Goal: Task Accomplishment & Management: Complete application form

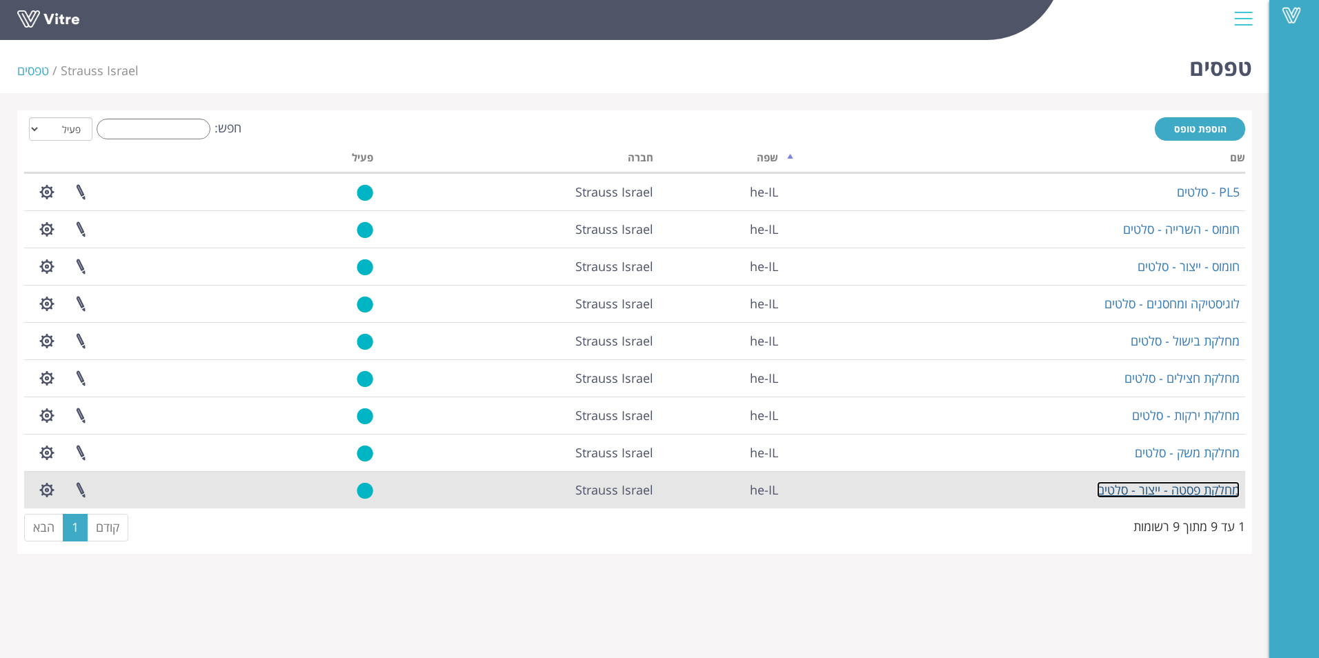
click at [1150, 487] on link "מחלקת פסטה - ייצור - סלטים" at bounding box center [1168, 489] width 143 height 17
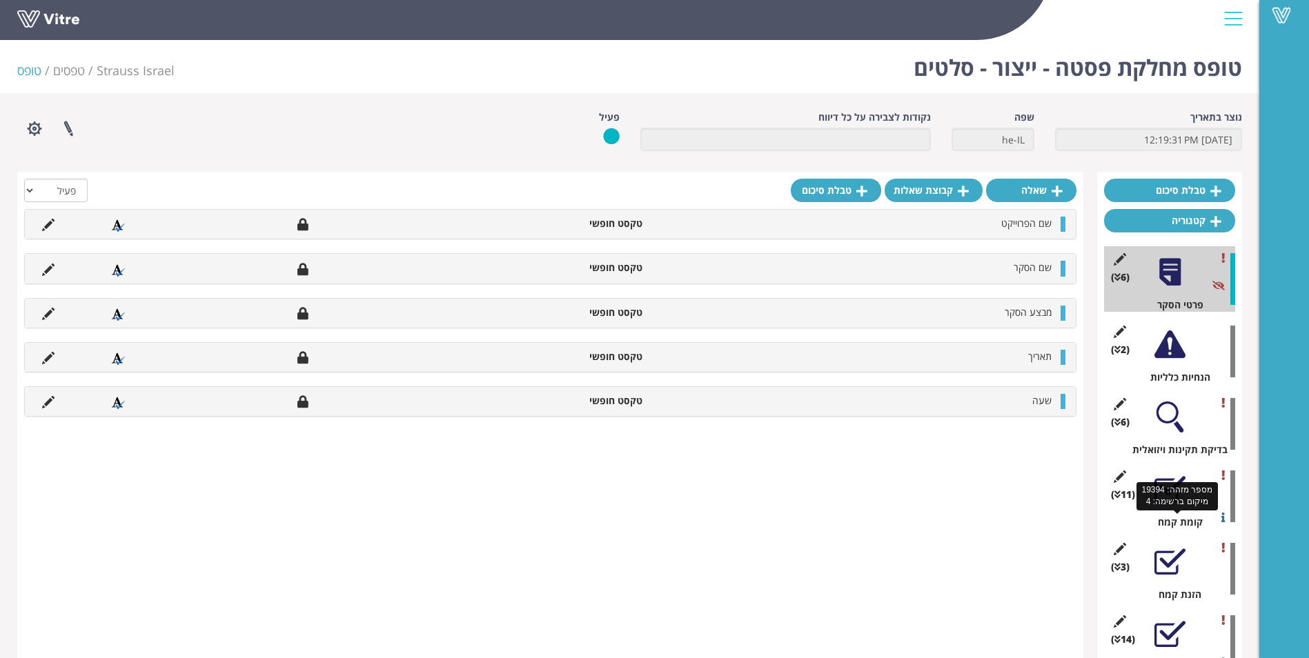
click at [1178, 517] on div "קומת קמח" at bounding box center [1174, 522] width 121 height 14
click at [1170, 502] on div at bounding box center [1169, 489] width 31 height 31
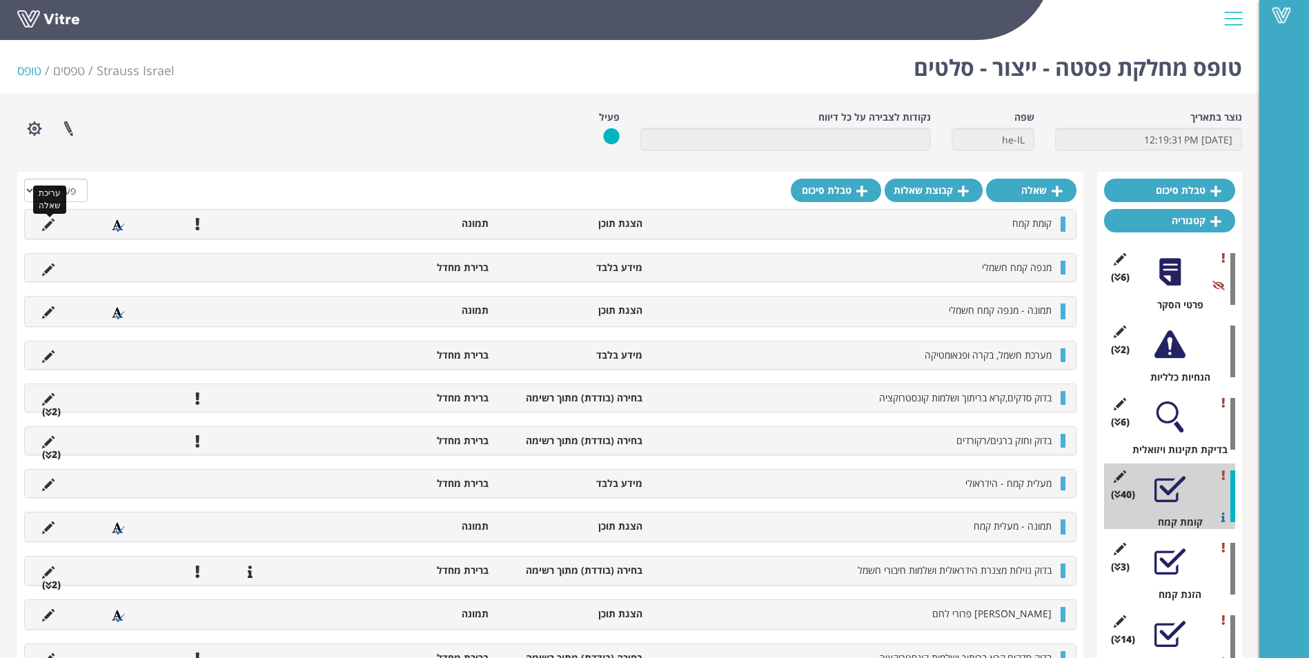
click at [50, 221] on icon at bounding box center [48, 225] width 12 height 12
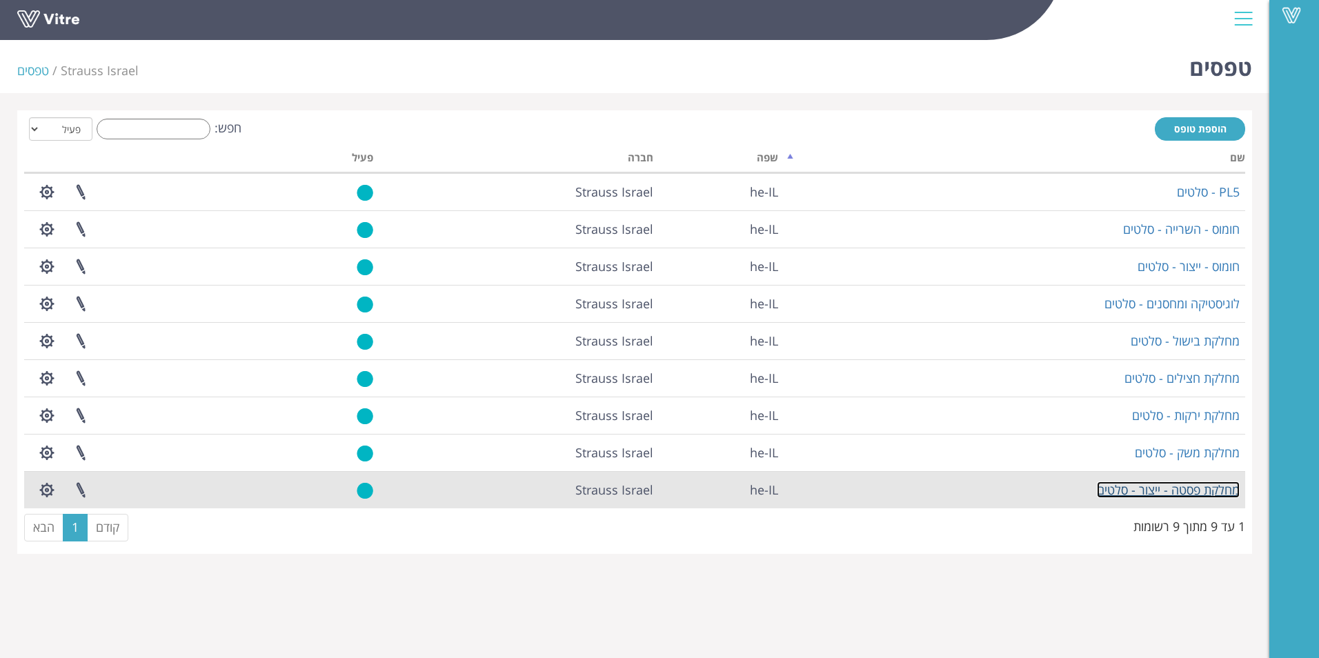
click at [1181, 492] on link "מחלקת פסטה - ייצור - סלטים" at bounding box center [1168, 489] width 143 height 17
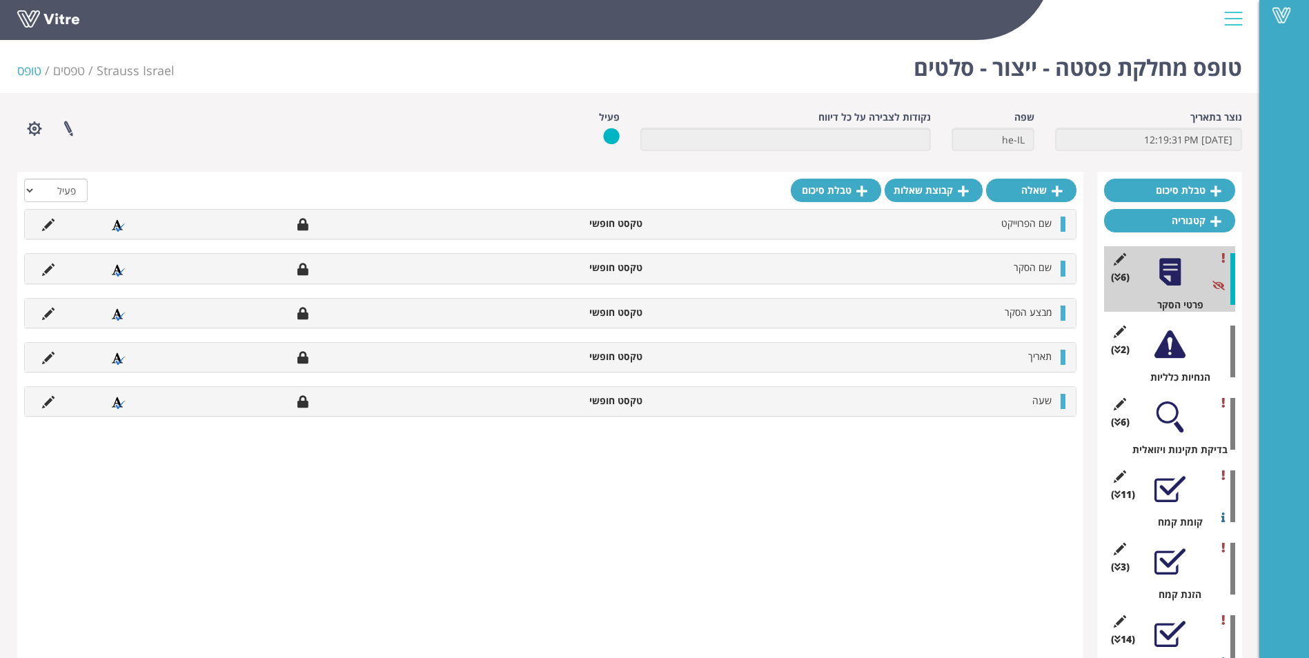
click at [1173, 567] on div at bounding box center [1169, 561] width 31 height 31
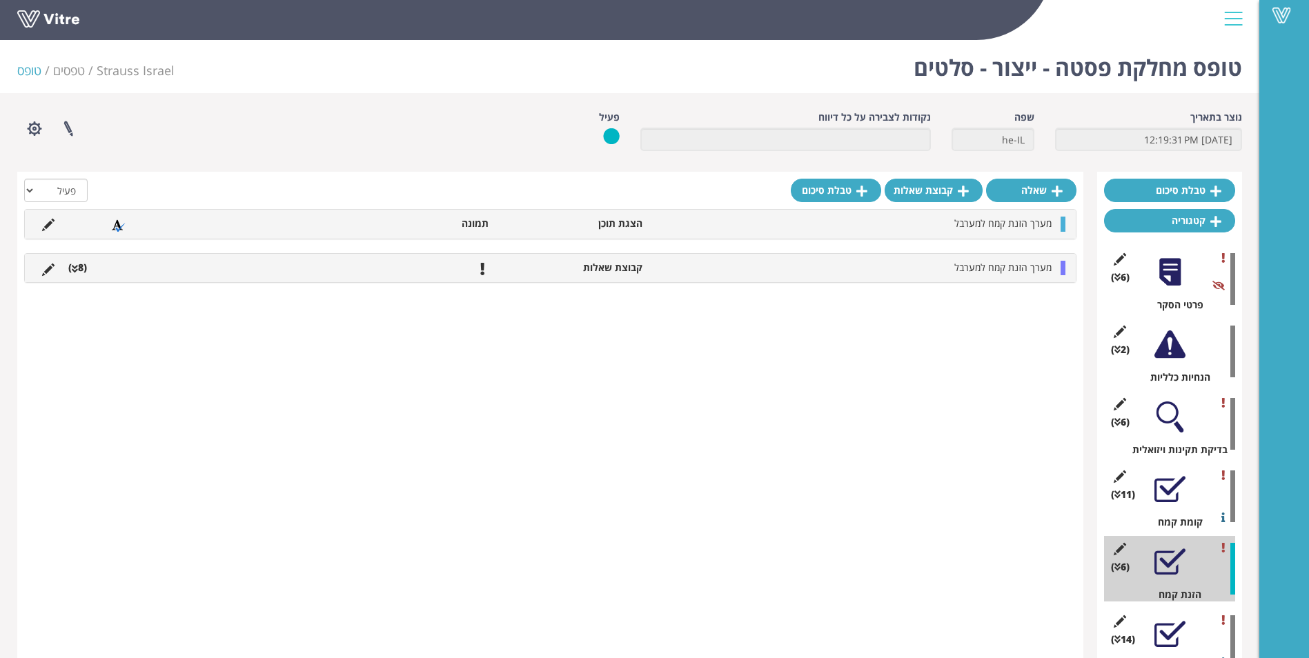
click at [720, 272] on li "מערך הזנת קמח למערבל" at bounding box center [853, 268] width 409 height 14
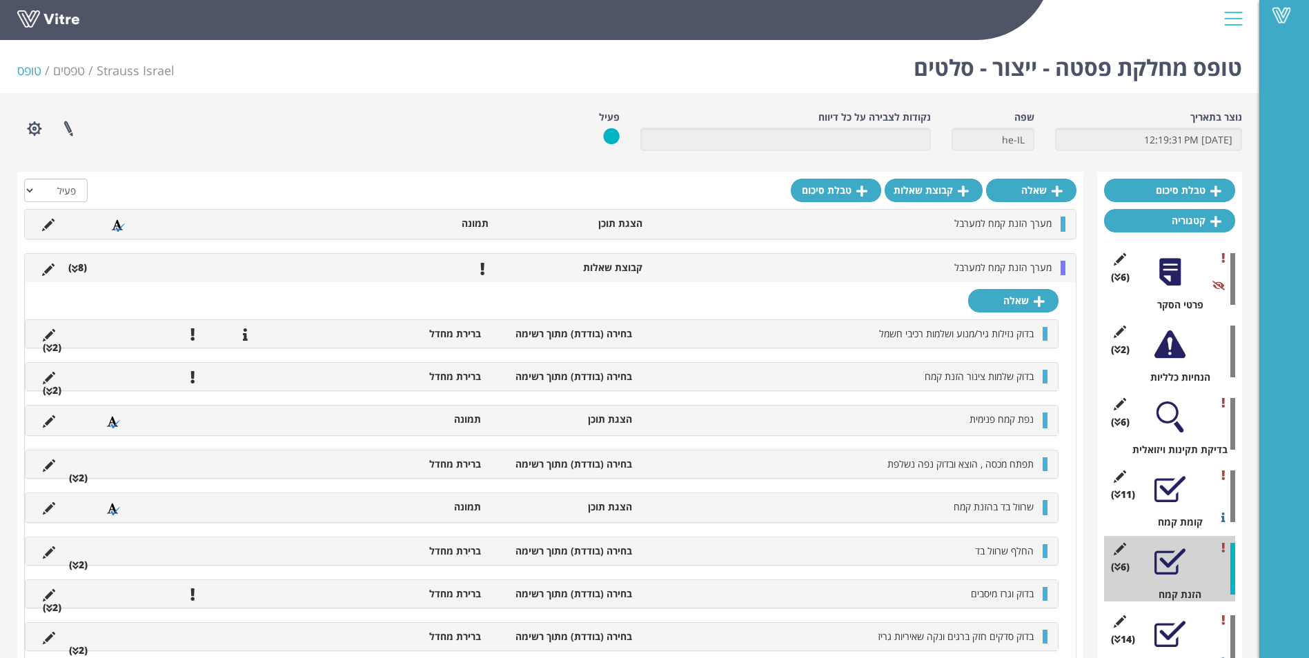
click at [719, 268] on li "מערך הזנת קמח למערבל" at bounding box center [853, 268] width 409 height 14
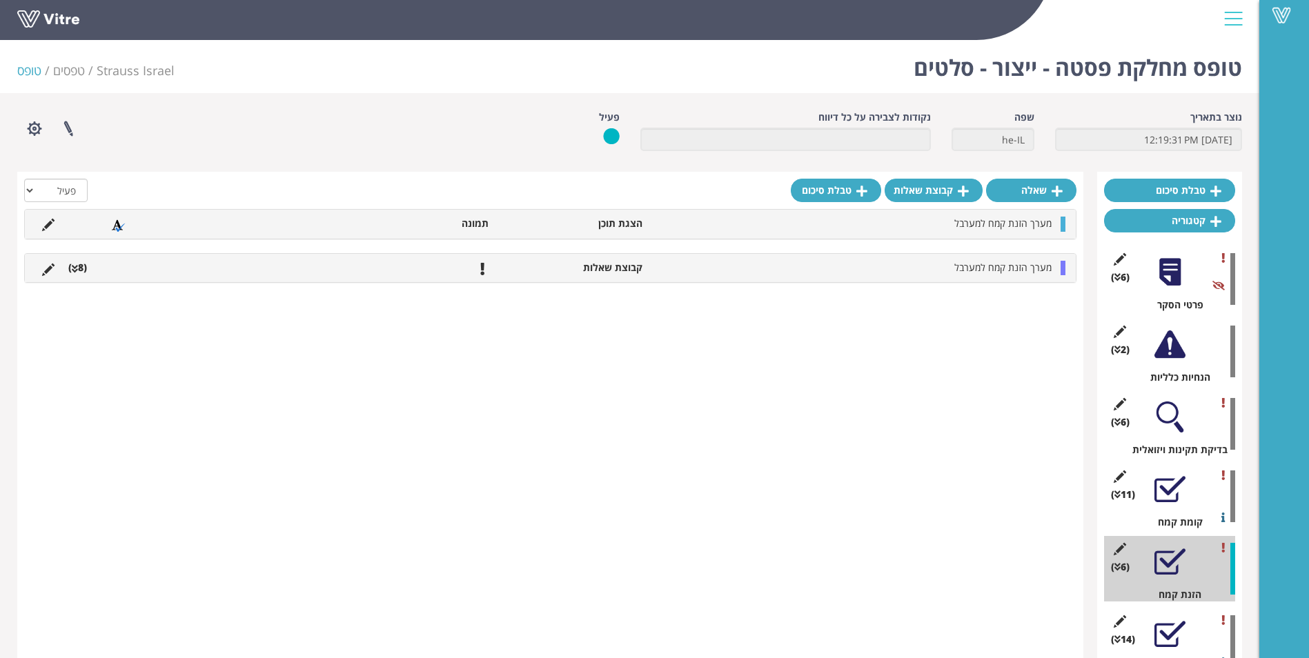
click at [722, 232] on div "מערך הזנת קמח למערבל הצגת תוכן תמונה" at bounding box center [550, 224] width 1051 height 29
click at [612, 225] on li "הצגת תוכן" at bounding box center [571, 224] width 153 height 14
click at [986, 221] on span "מערך הזנת קמח למערבל" at bounding box center [1002, 223] width 97 height 13
click at [473, 222] on li "תמונה" at bounding box center [418, 224] width 153 height 14
click at [602, 270] on li "קבוצת שאלות" at bounding box center [571, 268] width 153 height 14
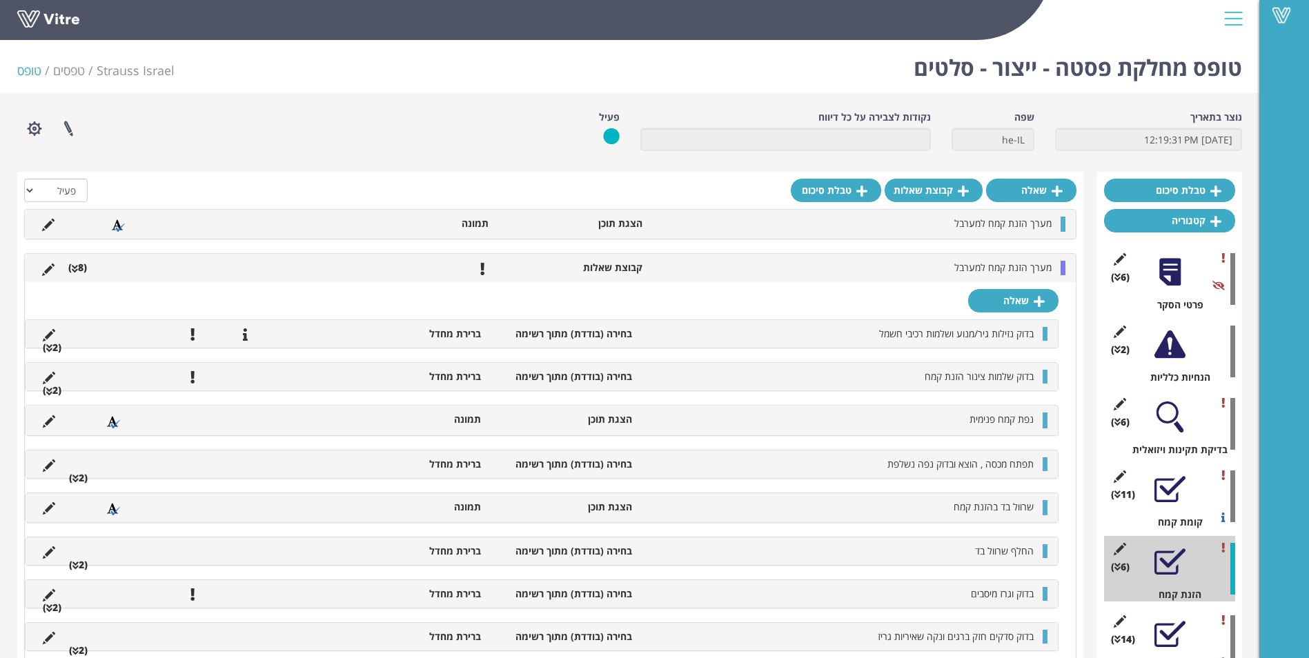
click at [604, 269] on li "קבוצת שאלות" at bounding box center [571, 268] width 153 height 14
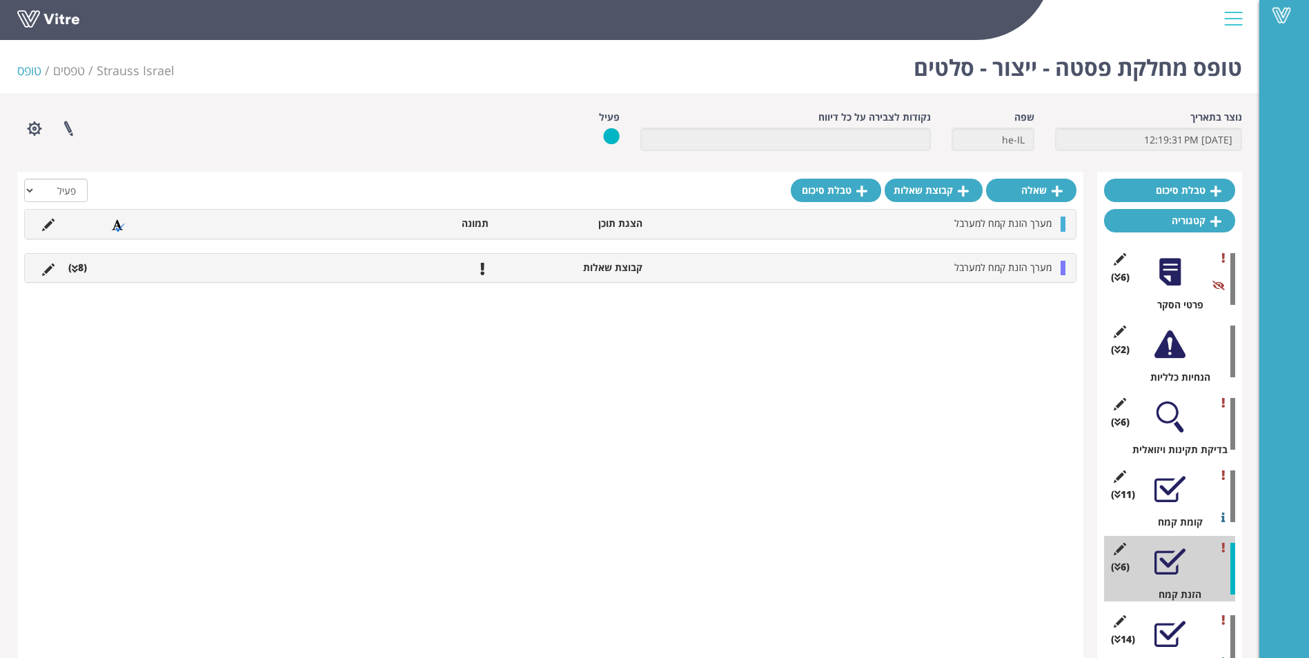
click at [1180, 626] on div at bounding box center [1169, 634] width 31 height 31
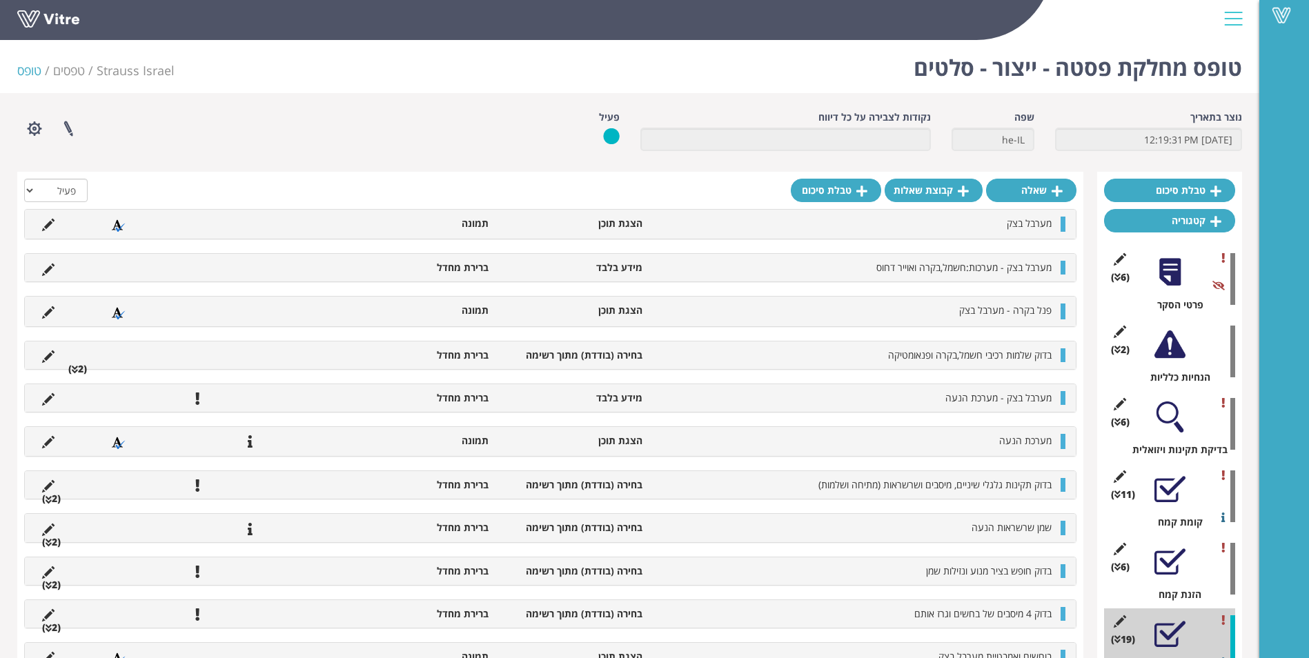
click at [612, 266] on li "מידע בלבד" at bounding box center [571, 268] width 153 height 14
click at [921, 279] on div "מערבל בצק - מערכות:חשמל,בקרה ואוייר דחוס מידע בלבד ברירת מחדל" at bounding box center [550, 268] width 1051 height 28
click at [879, 326] on div "פנל בקרה - מערבל בצק הצגת תוכן תמונה" at bounding box center [550, 311] width 1051 height 29
click at [890, 305] on li "פנל בקרה - מערבל בצק" at bounding box center [853, 311] width 409 height 14
click at [875, 338] on div "מערבל בצק הצגת תוכן תמונה מערבל בצק - מערכות:חשמל,בקרה ואוייר דחוס מידע בלבד בר…" at bounding box center [550, 484] width 1052 height 550
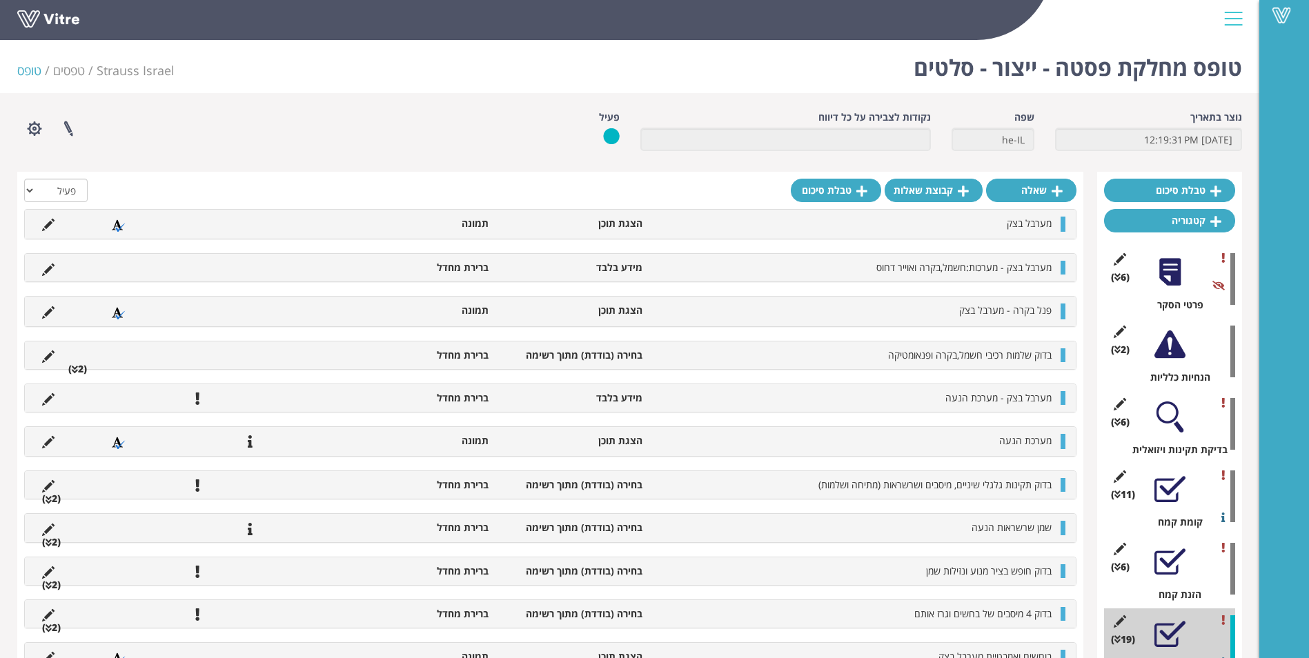
drag, startPoint x: 407, startPoint y: 428, endPoint x: 415, endPoint y: 432, distance: 8.6
click at [407, 429] on div "מערכת הנעה הצגת תוכן תמונה" at bounding box center [550, 441] width 1051 height 29
click at [579, 445] on li "הצגת תוכן" at bounding box center [571, 441] width 153 height 14
click at [1177, 357] on div at bounding box center [1169, 344] width 31 height 31
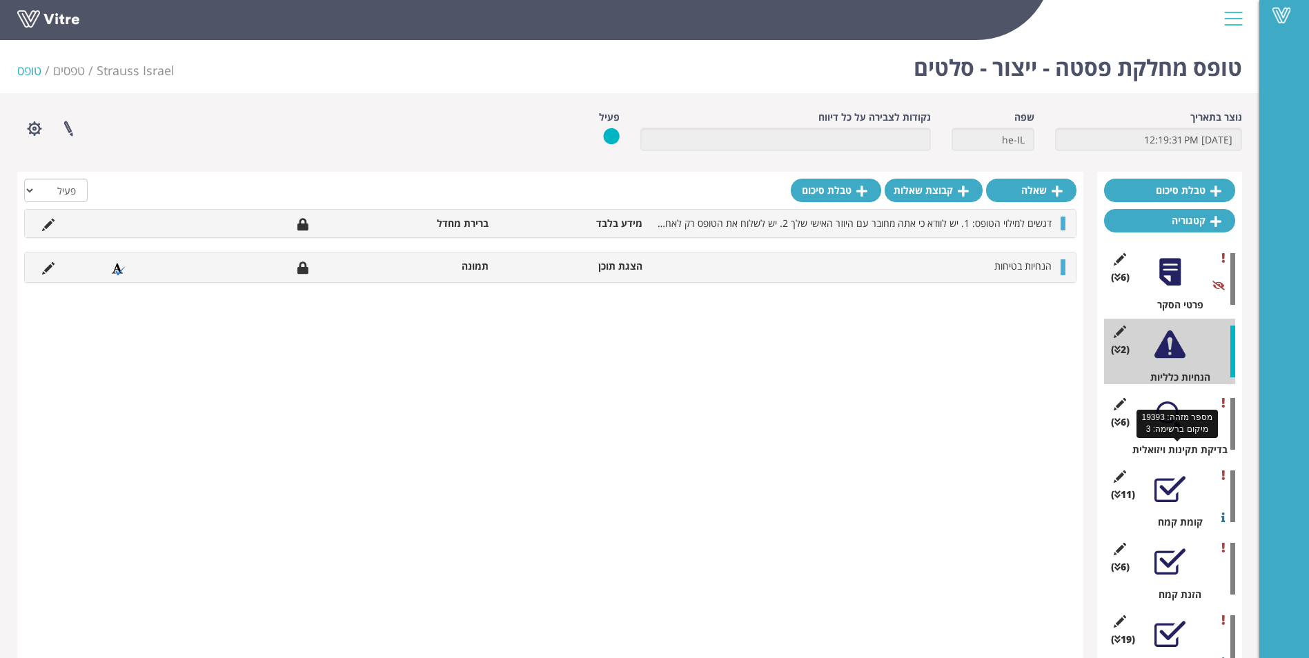
click at [1182, 444] on div "בדיקת תקינות ויזואלית" at bounding box center [1174, 450] width 121 height 14
click at [1173, 418] on div at bounding box center [1169, 416] width 31 height 31
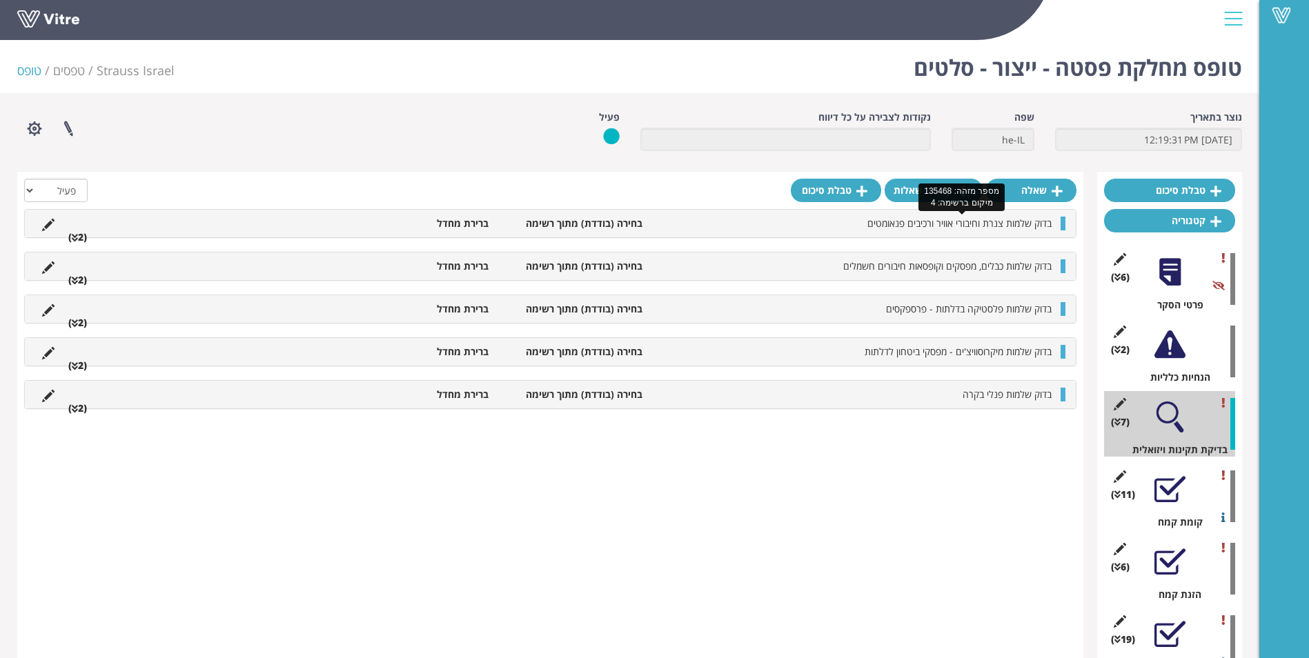
click at [995, 227] on span "בדוק שלמות צנרת וחיבורי אוויר ורכיבים פנאומטים" at bounding box center [959, 223] width 184 height 13
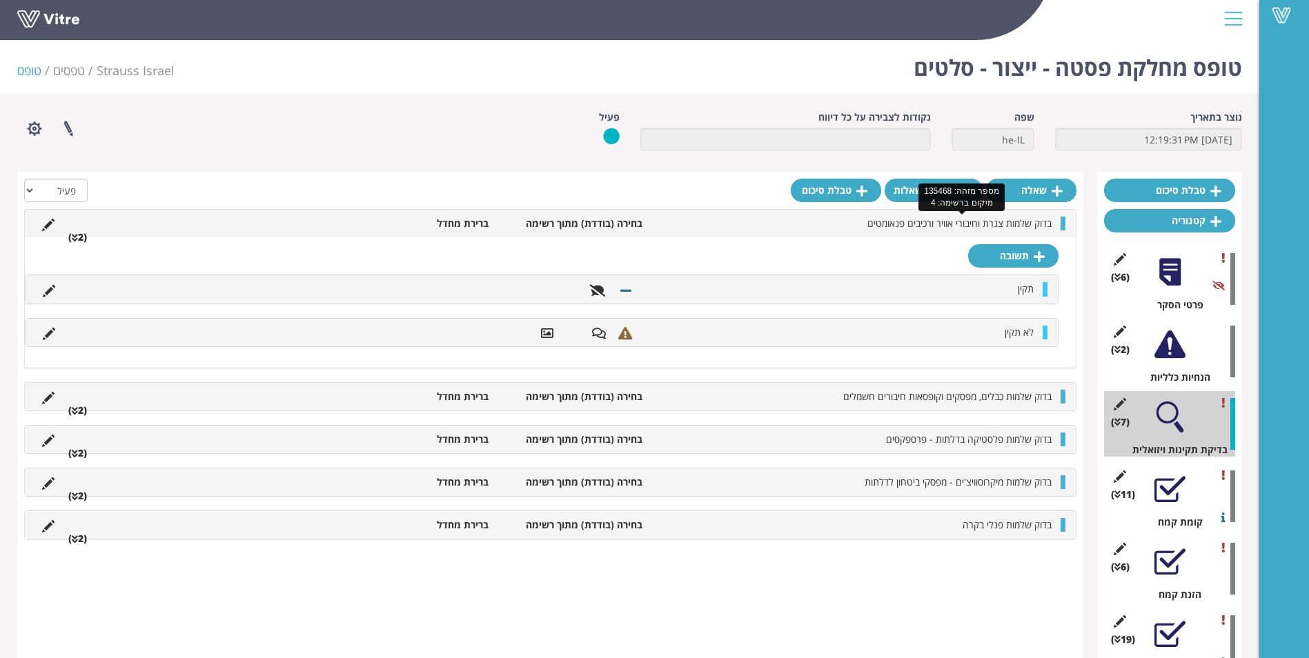
click at [995, 227] on span "בדוק שלמות צנרת וחיבורי אוויר ורכיבים פנאומטים" at bounding box center [959, 223] width 184 height 13
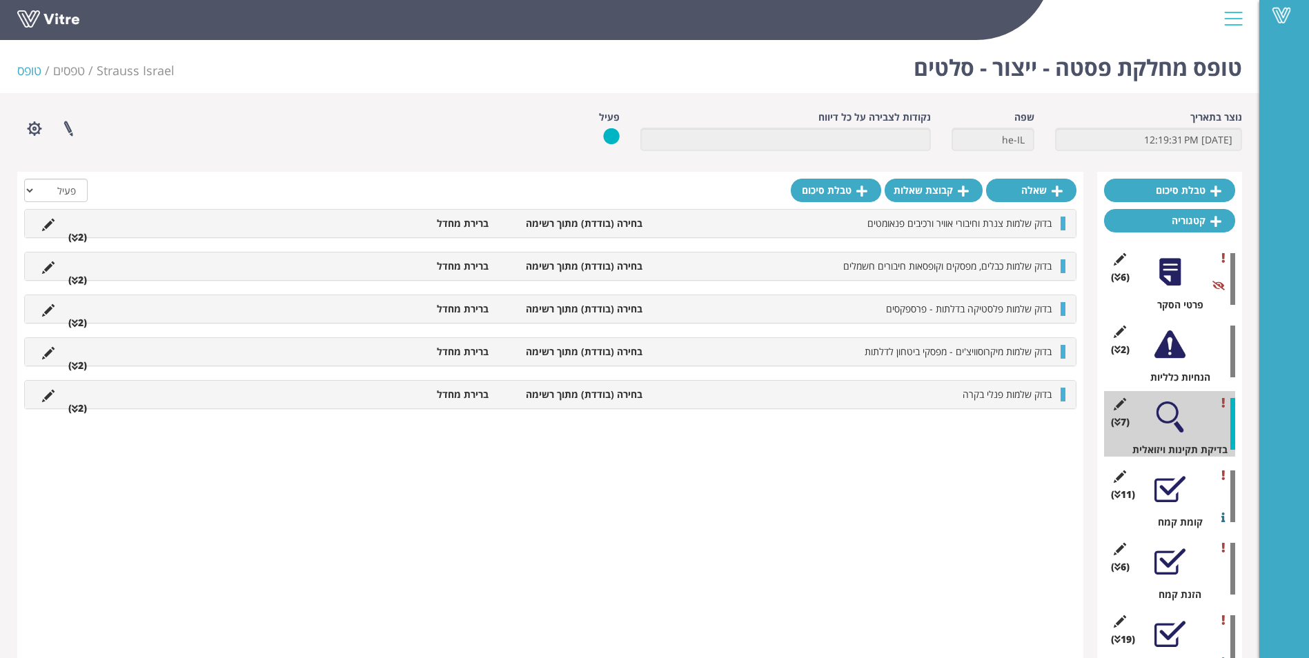
click at [982, 254] on div "בדוק שלמות כבלים, מפסקים וקופסאות חיבורים חשמלים בחירה (בודדת) מתוך רשימה ברירת…" at bounding box center [550, 266] width 1051 height 28
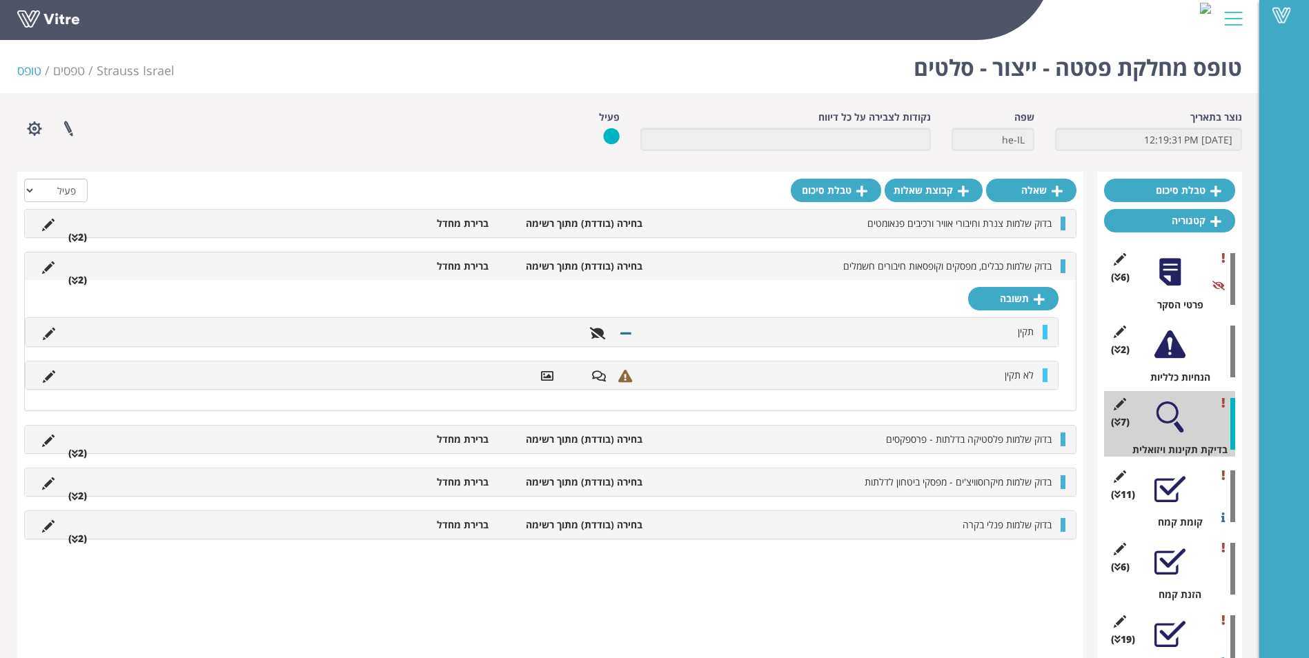
click at [982, 254] on div "בדוק שלמות כבלים, מפסקים וקופסאות חיבורים חשמלים בחירה (בודדת) מתוך רשימה ברירת…" at bounding box center [550, 266] width 1051 height 28
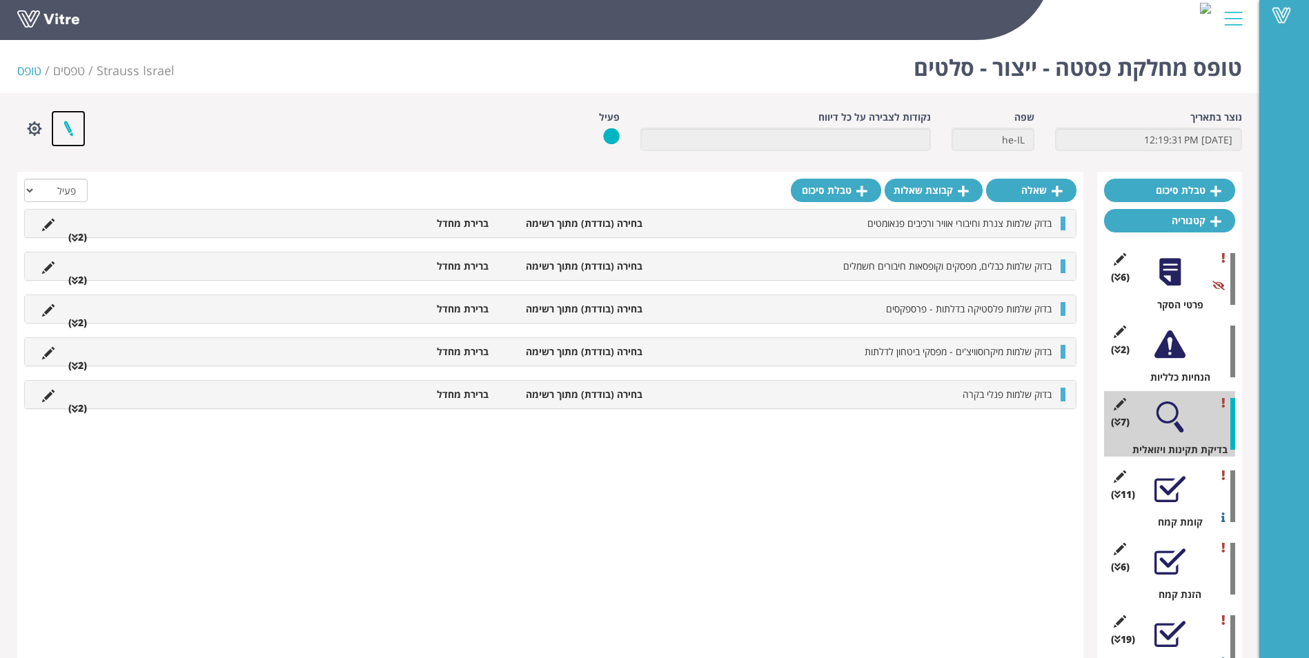
click at [66, 124] on link at bounding box center [68, 128] width 34 height 37
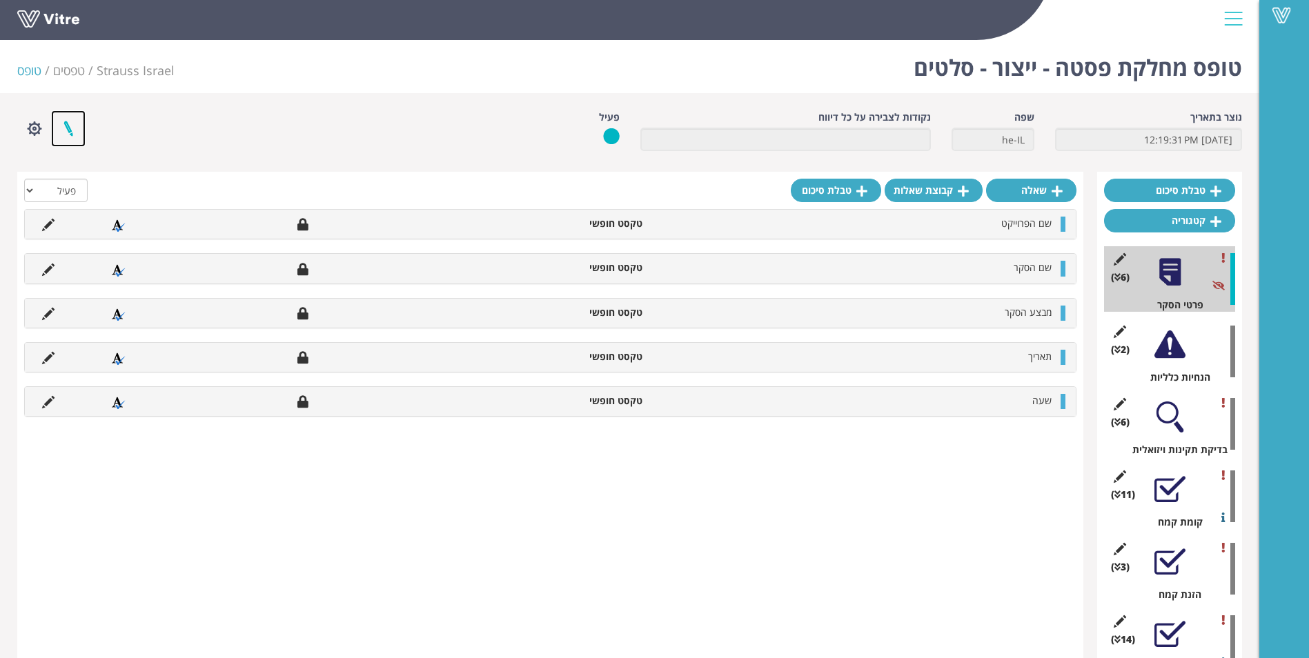
click at [60, 124] on link at bounding box center [68, 128] width 34 height 37
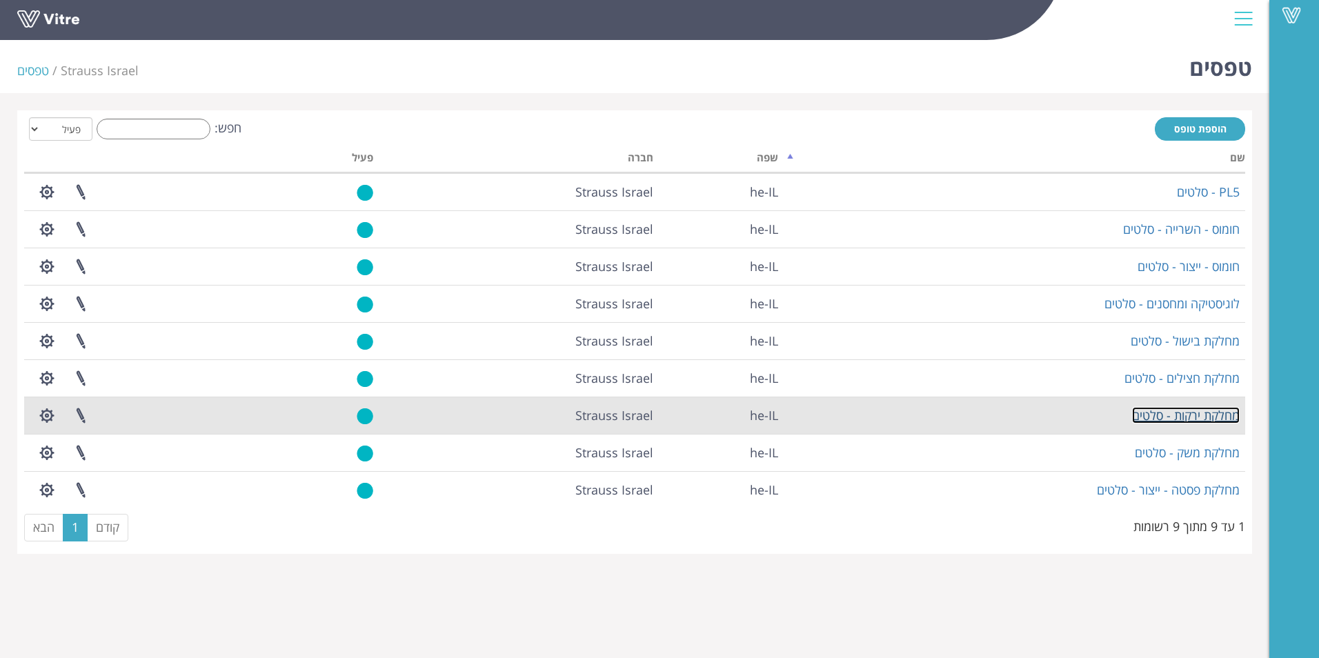
click at [1204, 421] on link "מחלקת ירקות - סלטים" at bounding box center [1186, 415] width 108 height 17
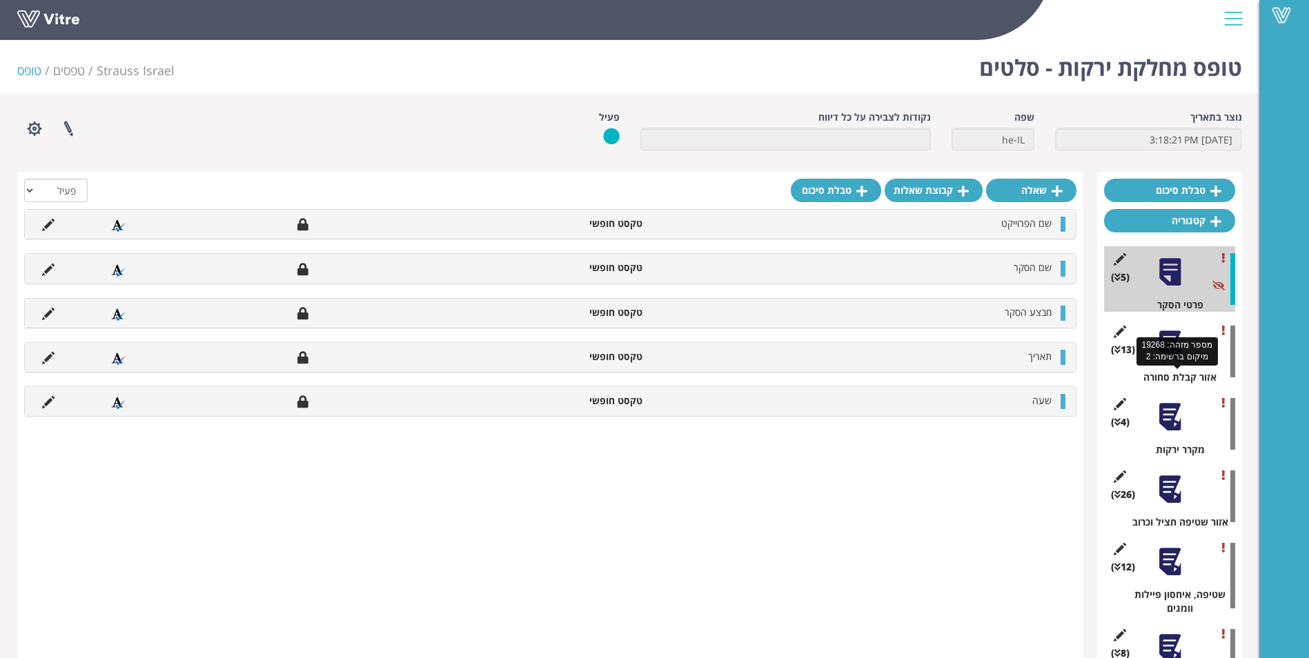
click at [1199, 375] on div "אזור קבלת סחורה" at bounding box center [1174, 377] width 121 height 14
click at [1176, 437] on div "(4 ) מקרר ירקות" at bounding box center [1169, 424] width 131 height 66
click at [1171, 410] on div at bounding box center [1169, 416] width 31 height 31
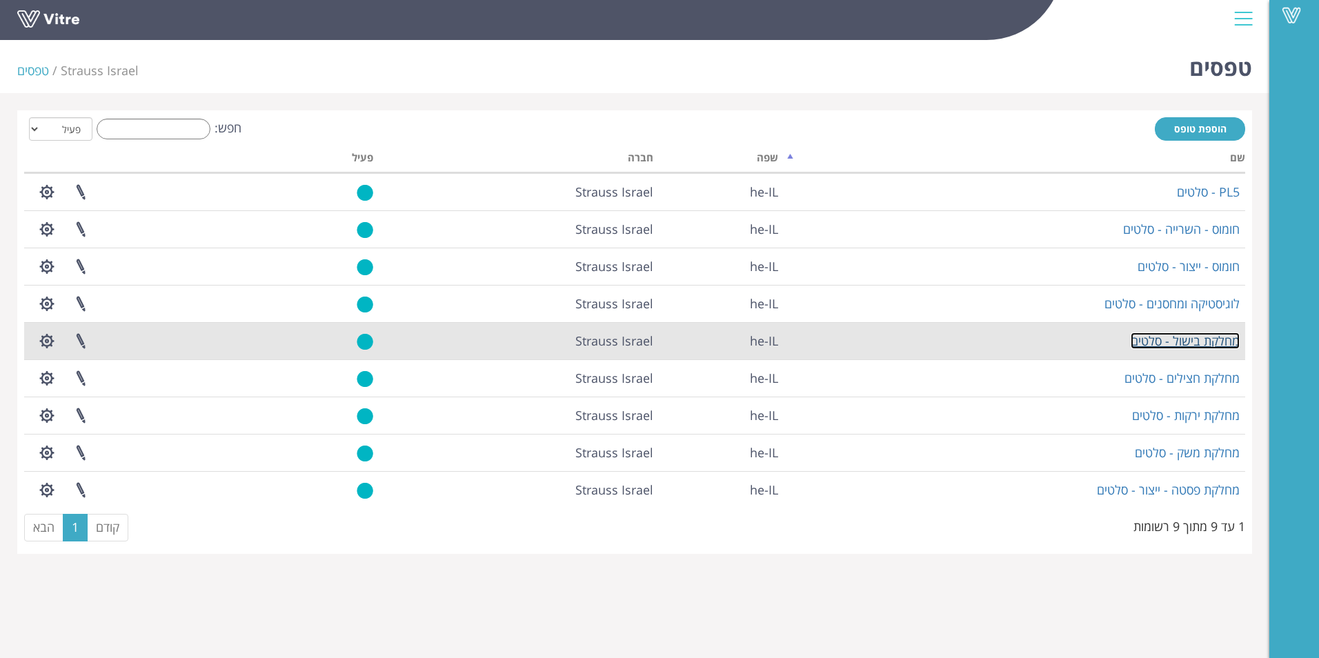
click at [1194, 348] on link "מחלקת בישול - סלטים" at bounding box center [1185, 340] width 109 height 17
